Goal: Task Accomplishment & Management: Manage account settings

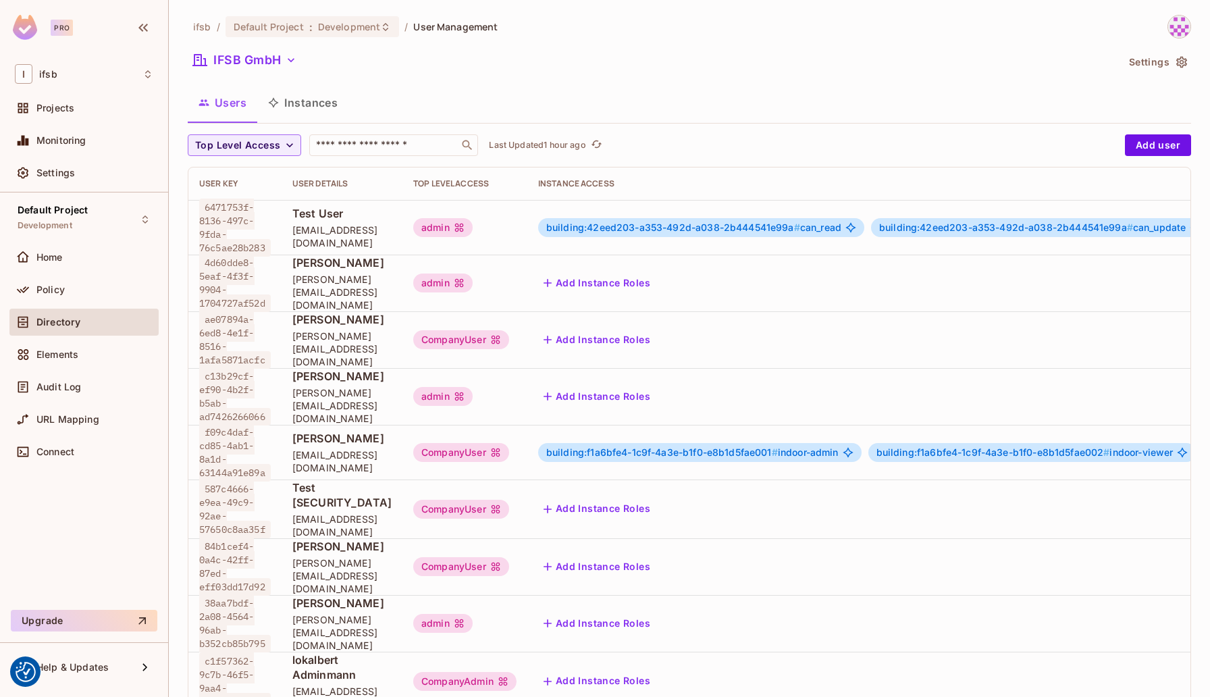
click at [92, 317] on div "Directory" at bounding box center [94, 322] width 117 height 11
click at [404, 147] on input "text" at bounding box center [384, 145] width 142 height 14
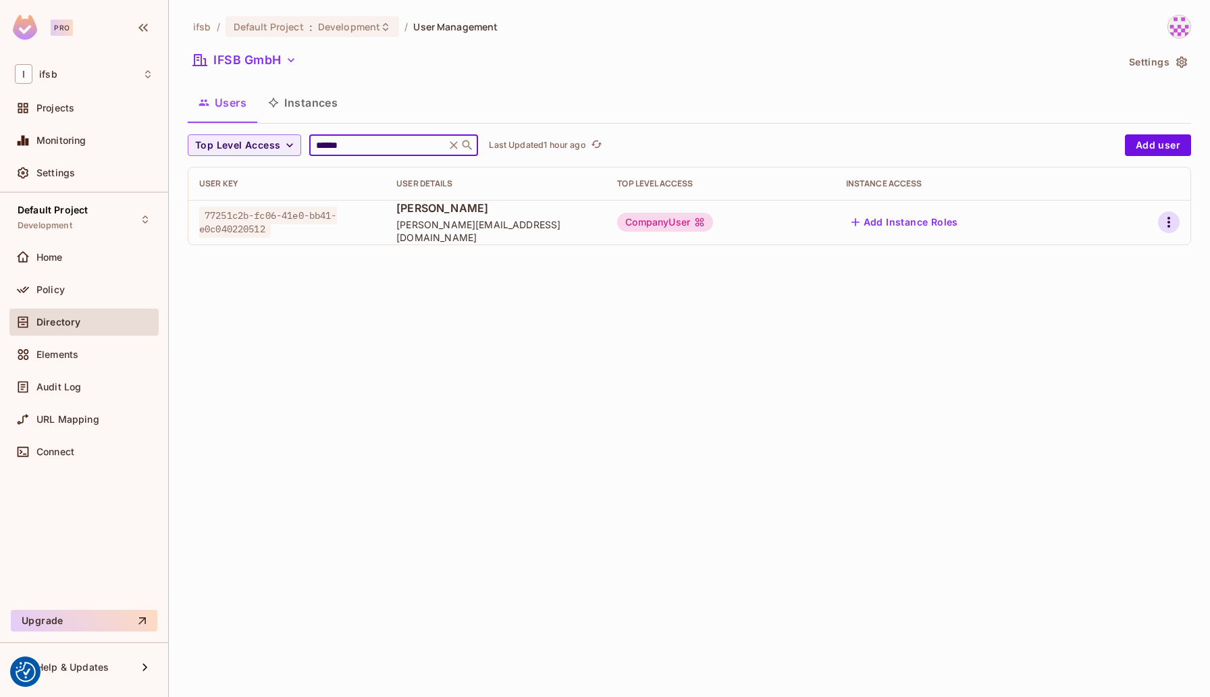
type input "******"
click at [1167, 222] on icon "button" at bounding box center [1168, 222] width 3 height 11
click at [1122, 247] on li "Edit" at bounding box center [1109, 253] width 119 height 30
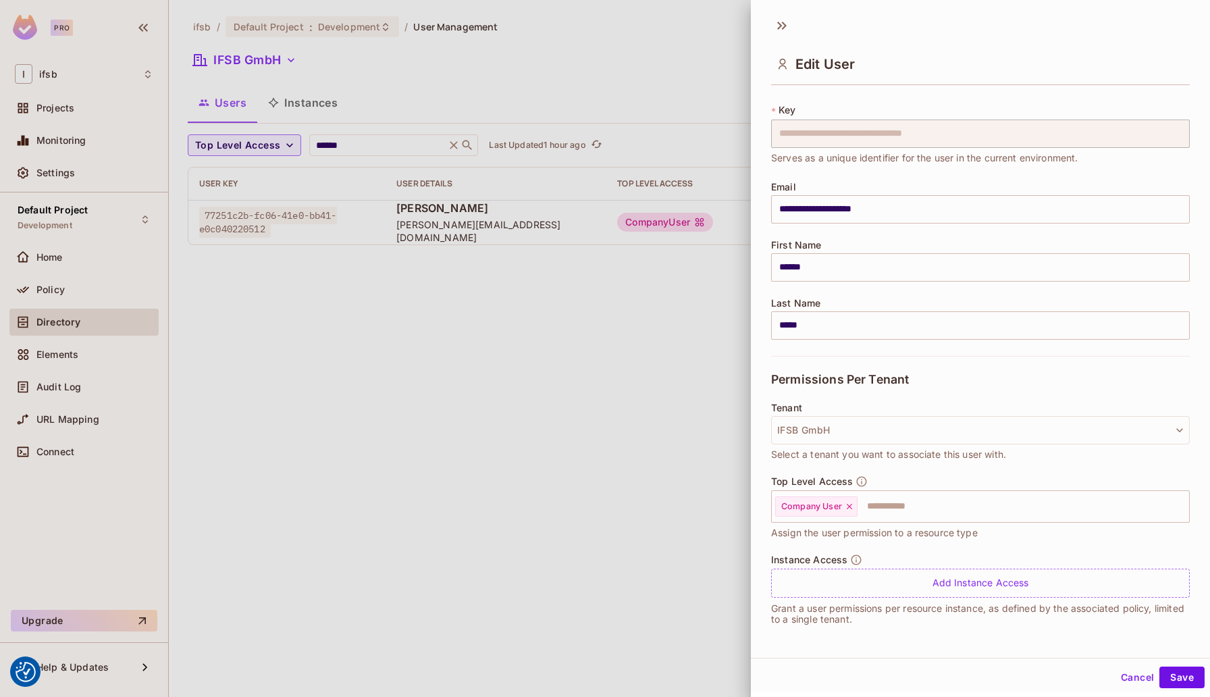
scroll to position [20, 0]
click at [953, 430] on button "IFSB GmbH" at bounding box center [980, 431] width 419 height 28
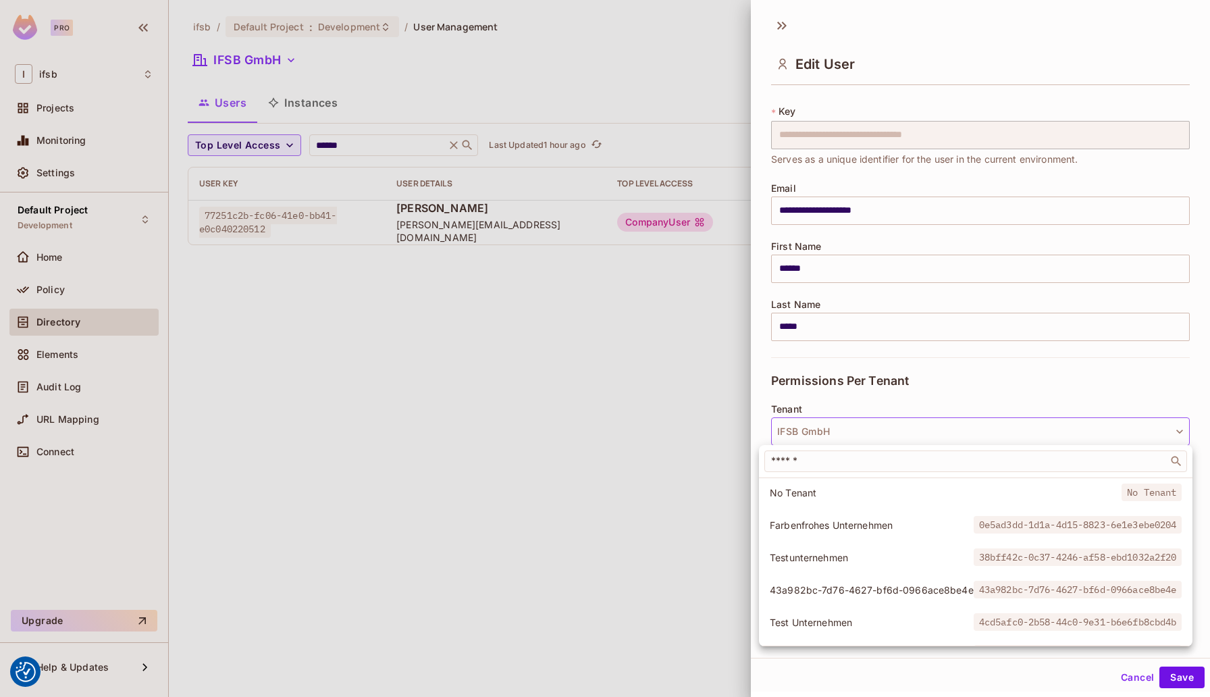
click at [952, 430] on div at bounding box center [605, 348] width 1210 height 697
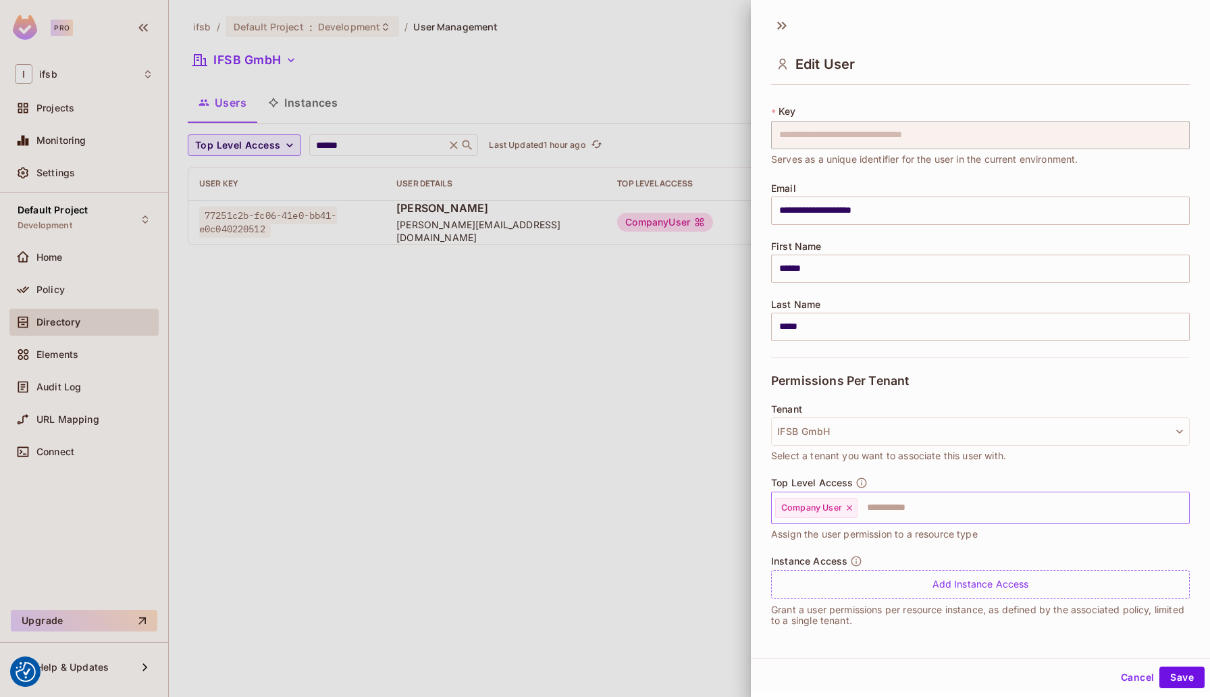
click at [890, 507] on input "text" at bounding box center [1011, 507] width 304 height 27
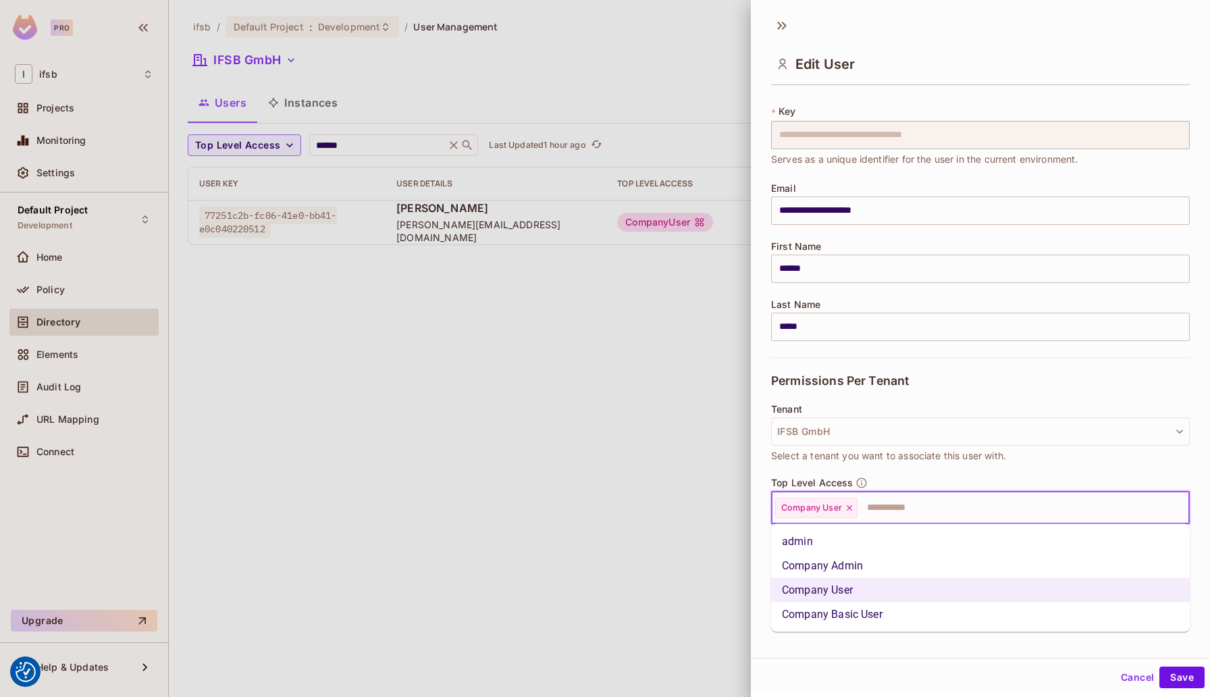
click at [853, 566] on li "Company Admin" at bounding box center [980, 566] width 419 height 24
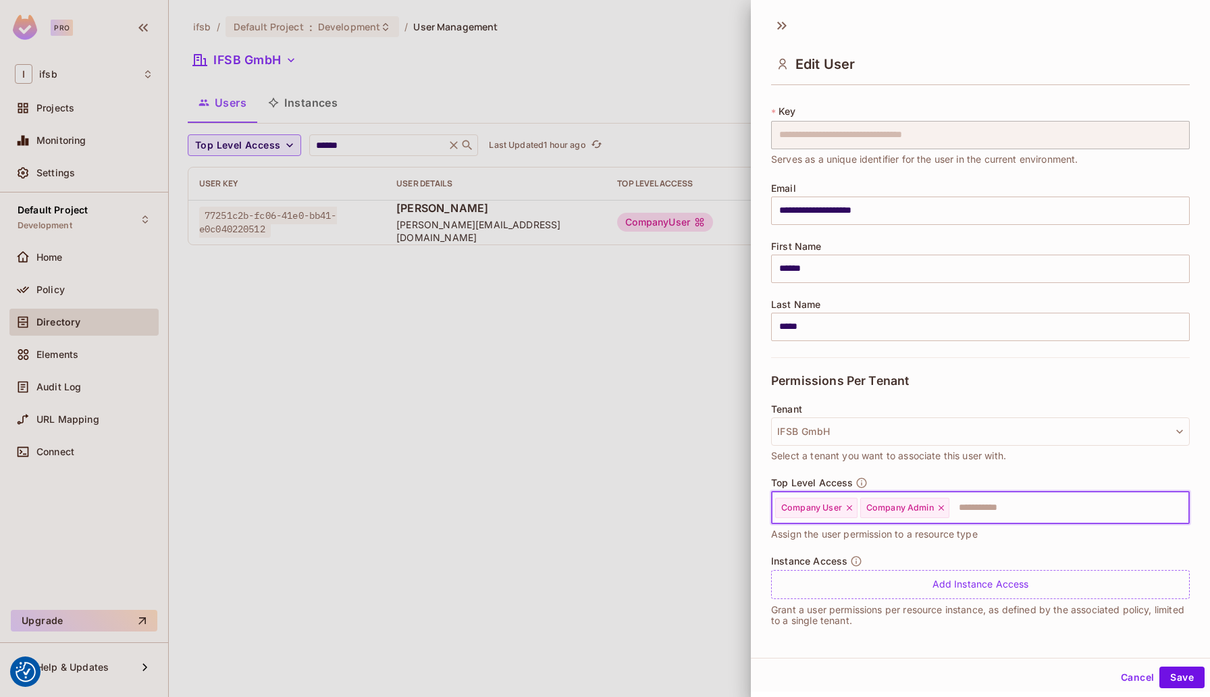
click at [849, 511] on icon at bounding box center [849, 507] width 9 height 9
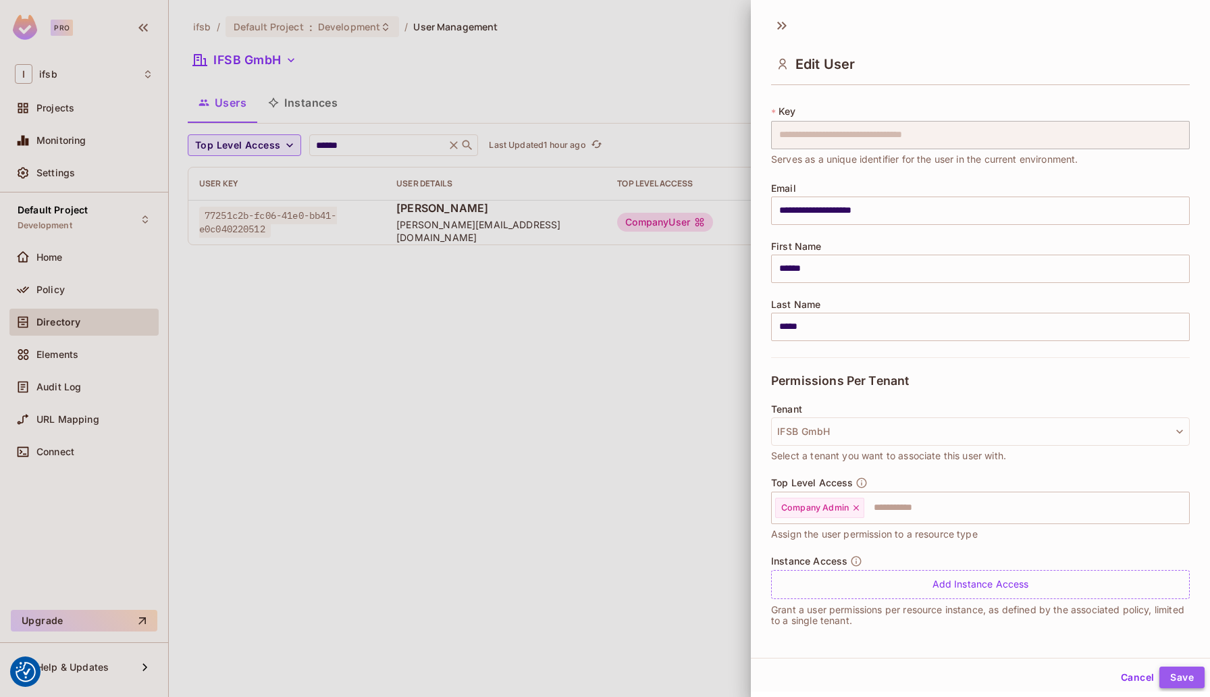
click at [1181, 677] on button "Save" at bounding box center [1181, 677] width 45 height 22
